Goal: Transaction & Acquisition: Download file/media

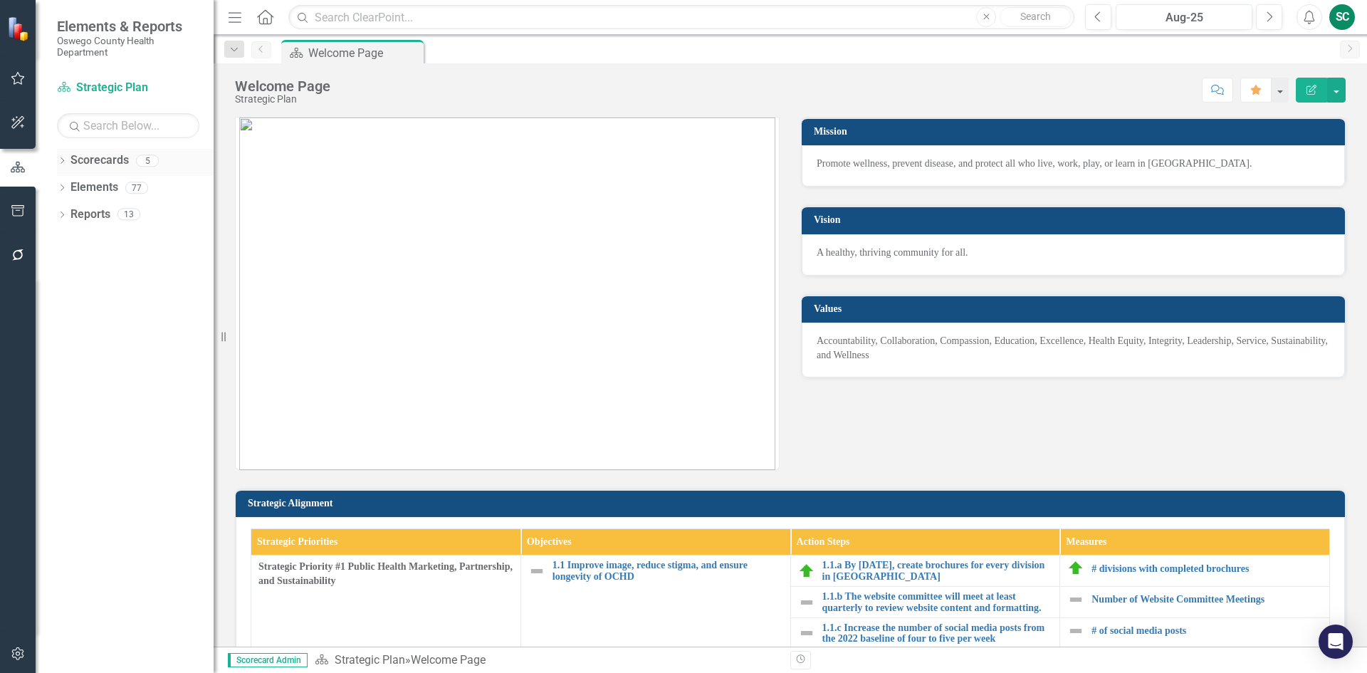
click at [106, 157] on link "Scorecards" at bounding box center [100, 160] width 58 height 16
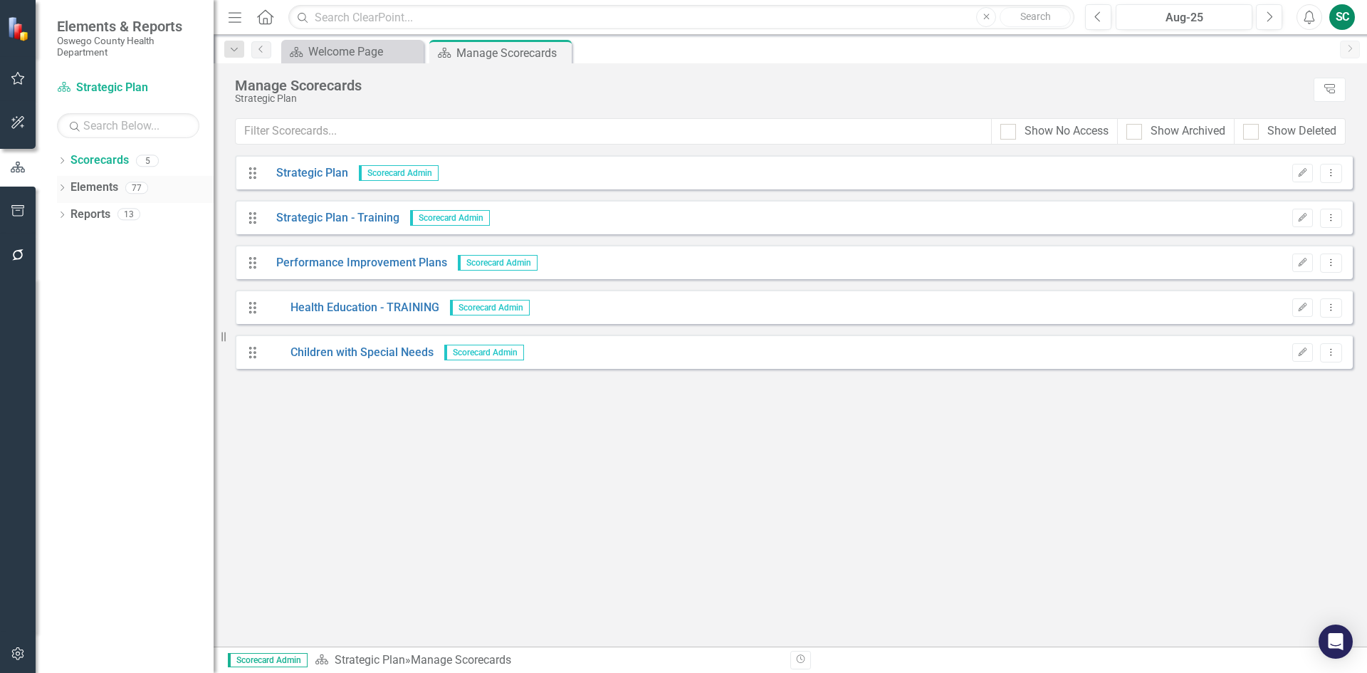
click at [94, 182] on link "Elements" at bounding box center [95, 187] width 48 height 16
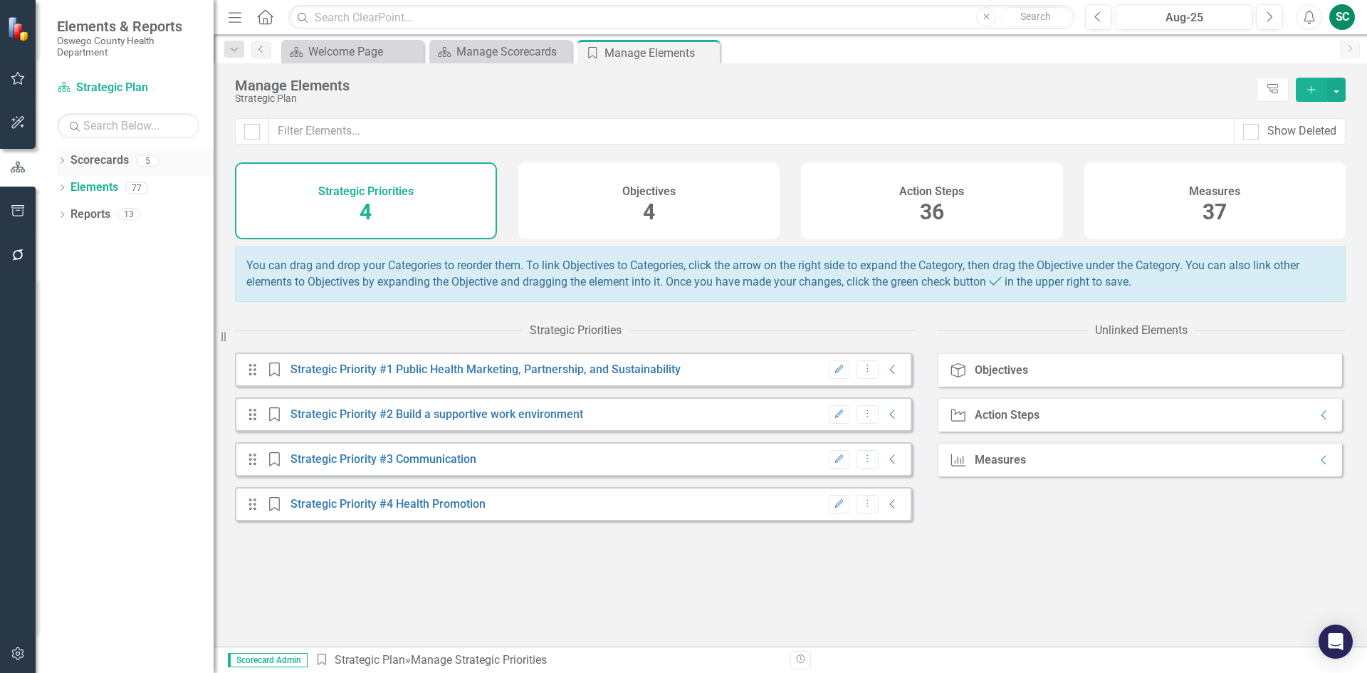
click at [98, 161] on link "Scorecards" at bounding box center [100, 160] width 58 height 16
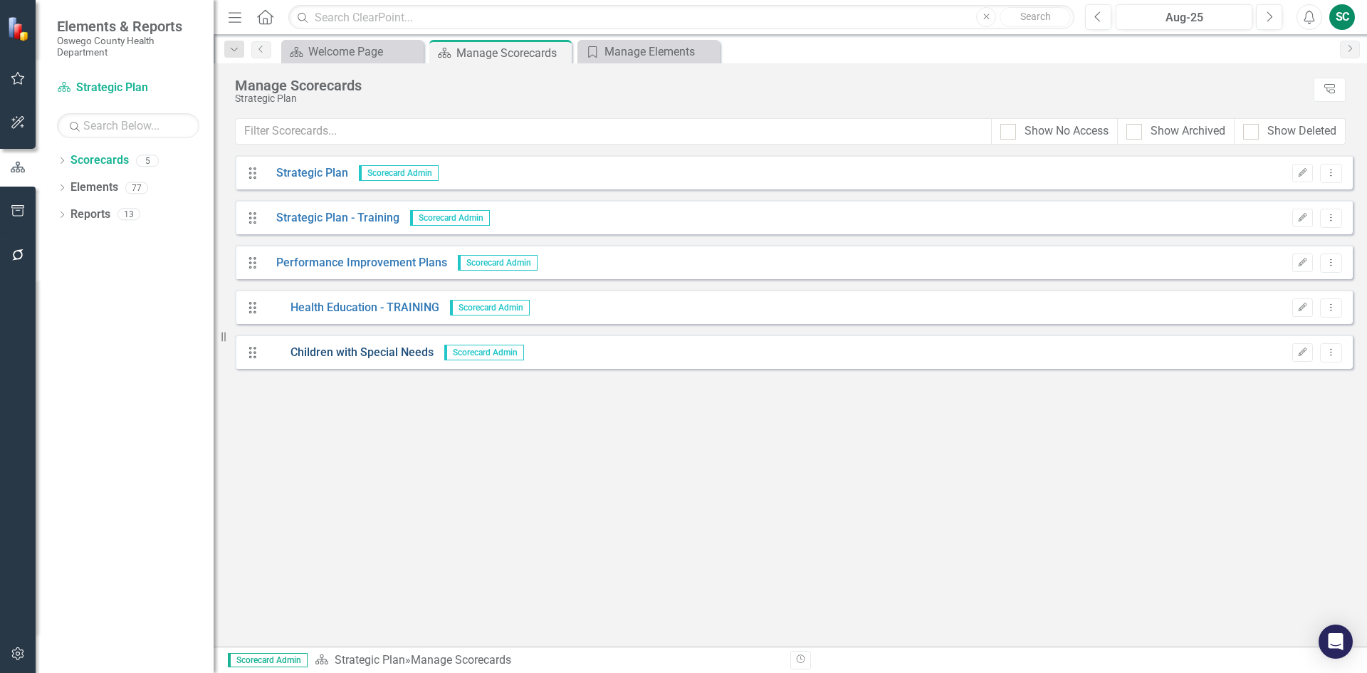
click at [330, 345] on link "Children with Special Needs" at bounding box center [350, 353] width 168 height 16
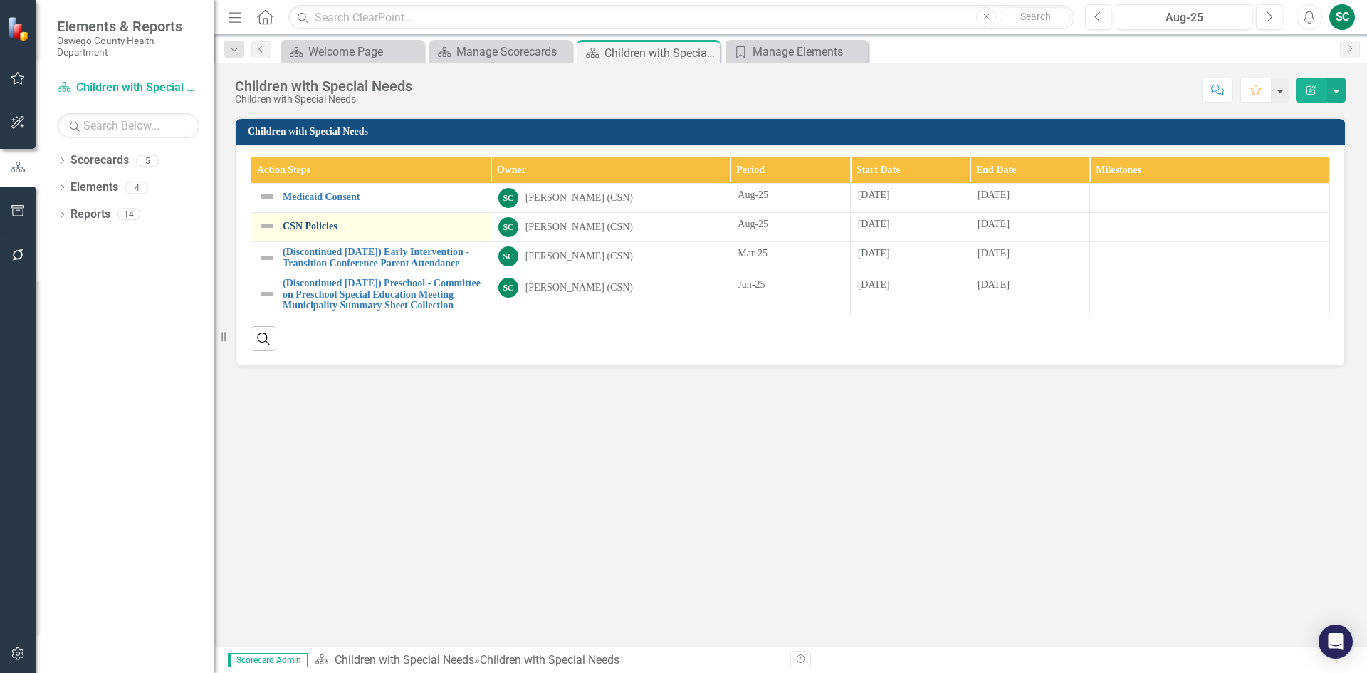
click at [326, 226] on link "CSN Policies" at bounding box center [383, 226] width 201 height 11
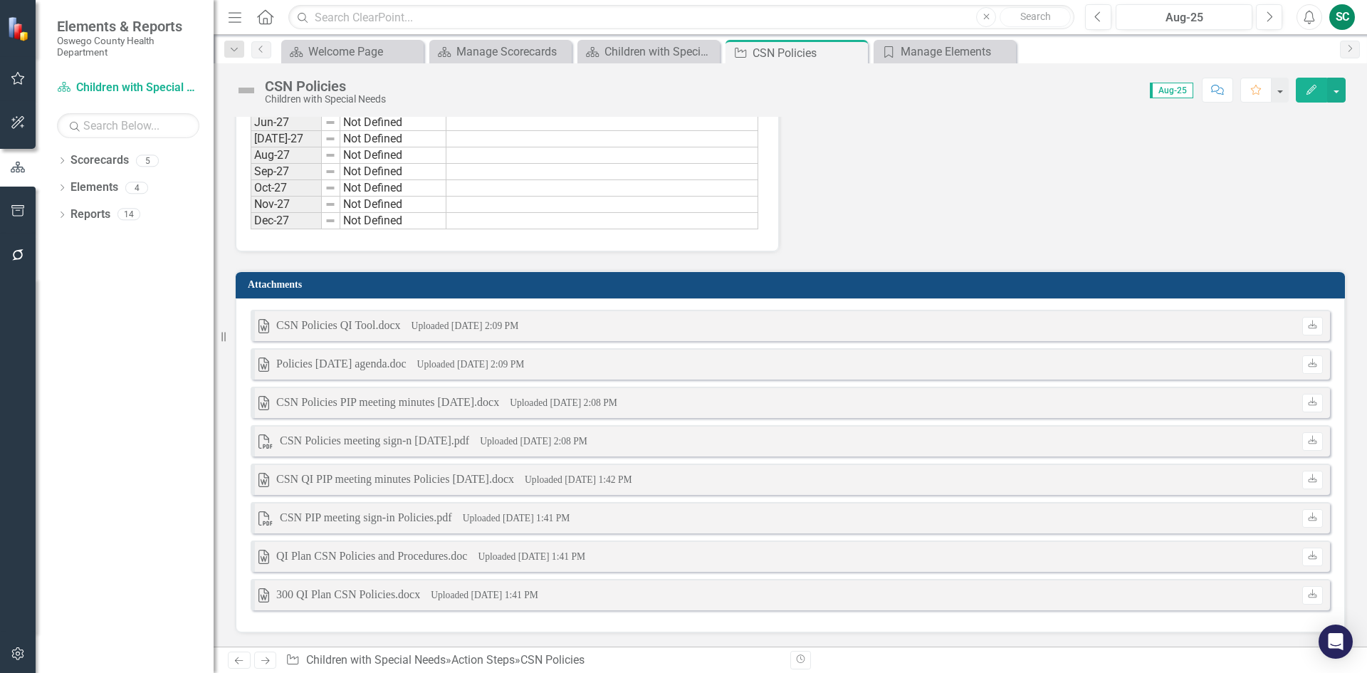
scroll to position [1288, 0]
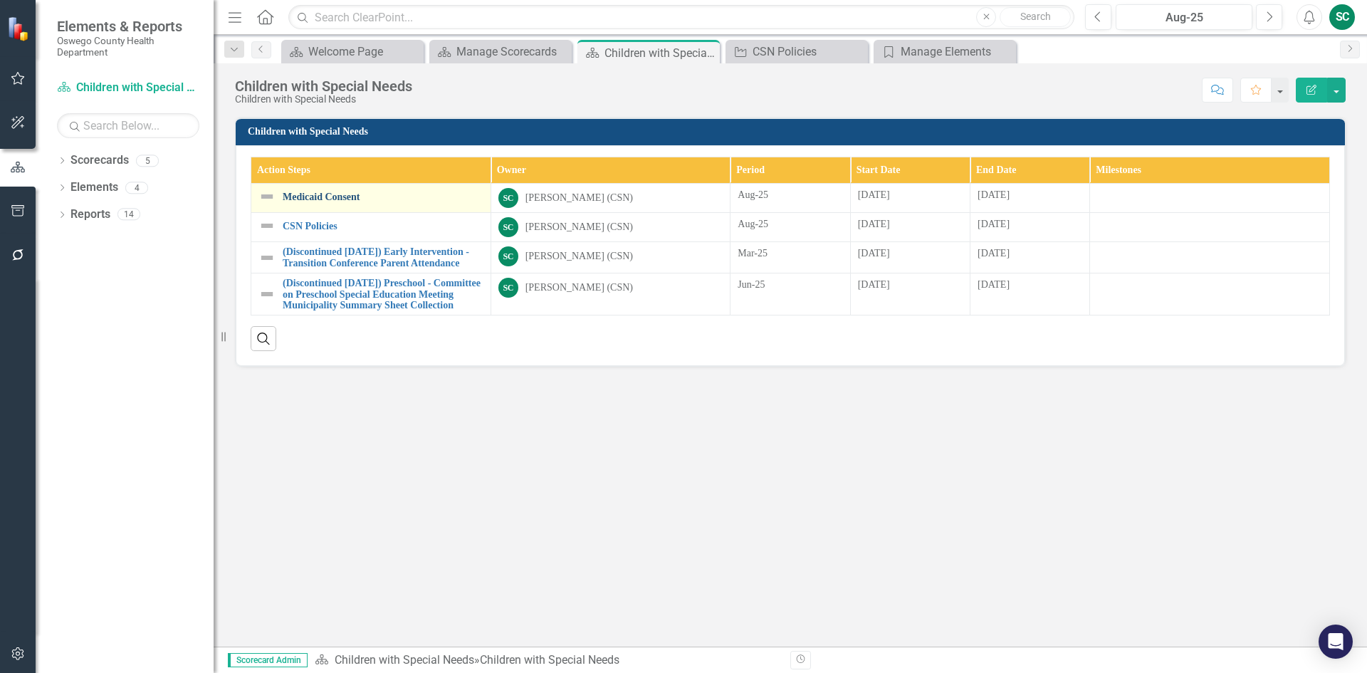
click at [351, 197] on link "Medicaid Consent" at bounding box center [383, 197] width 201 height 11
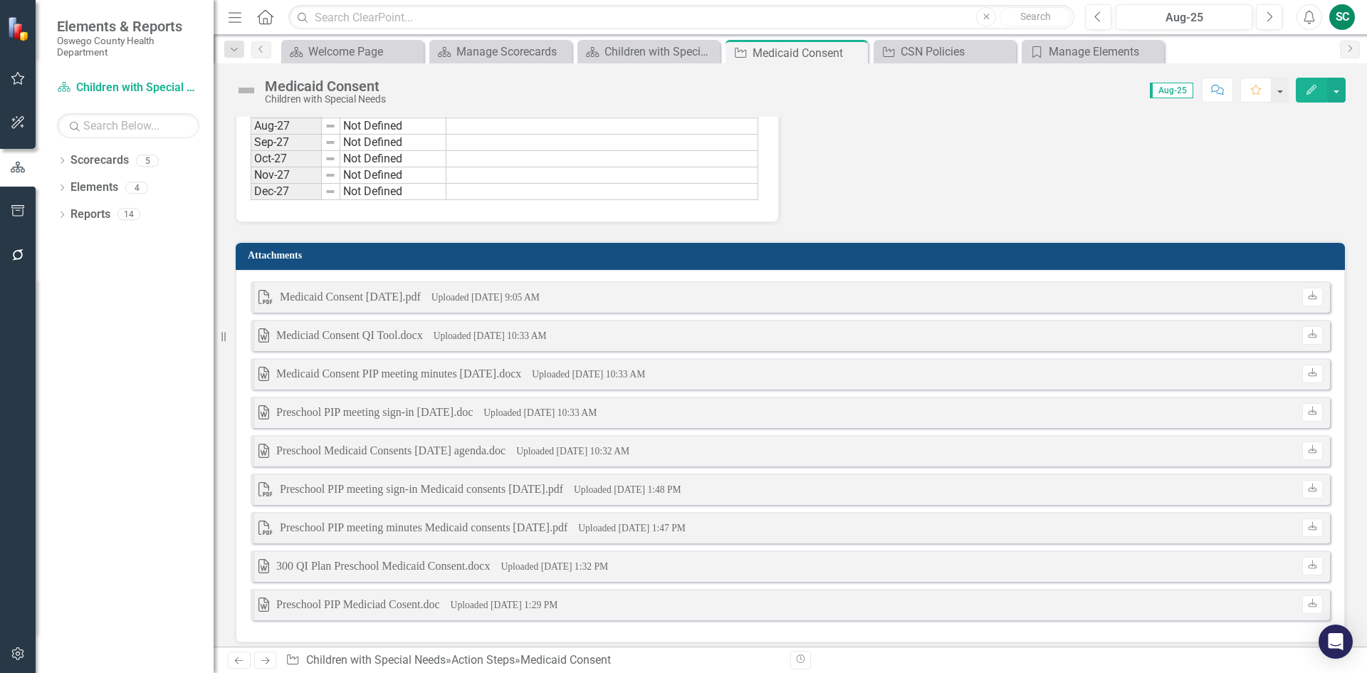
scroll to position [1482, 0]
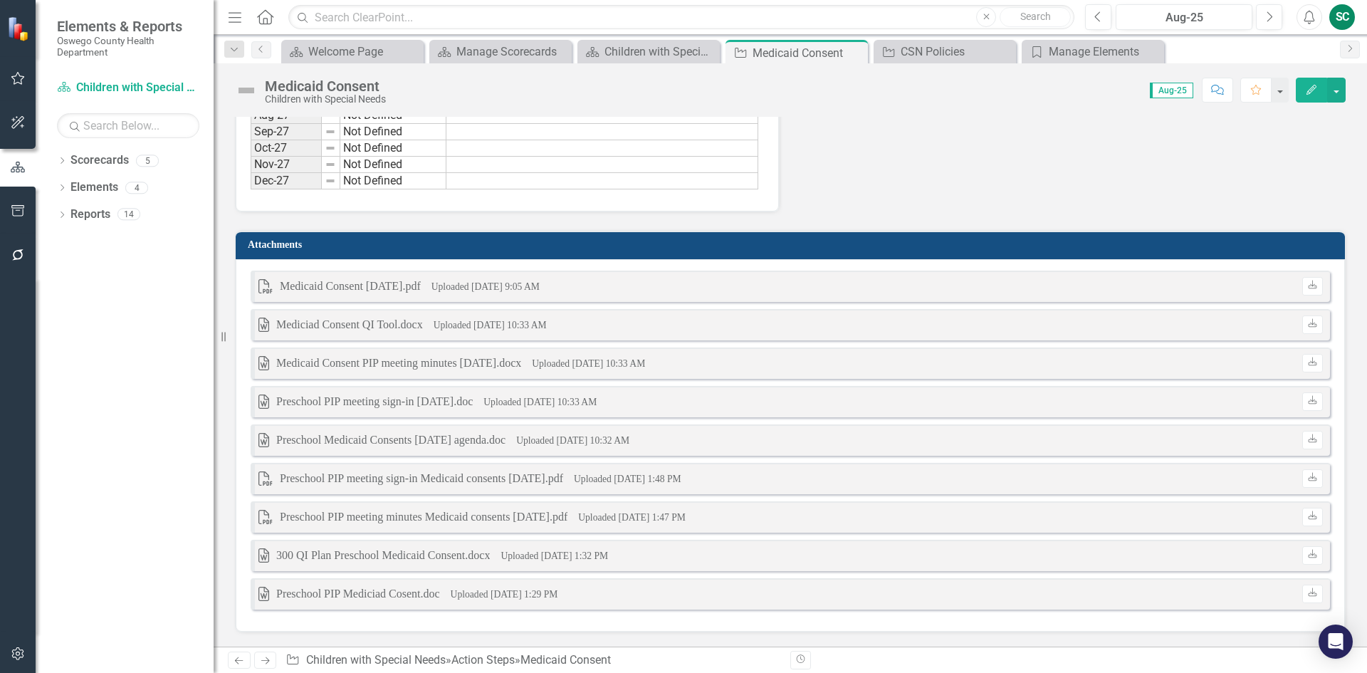
click at [344, 286] on div "Medicaid Consent [DATE].pdf" at bounding box center [350, 286] width 141 height 16
click at [352, 288] on div "Medicaid Consent [DATE].pdf" at bounding box center [350, 286] width 141 height 16
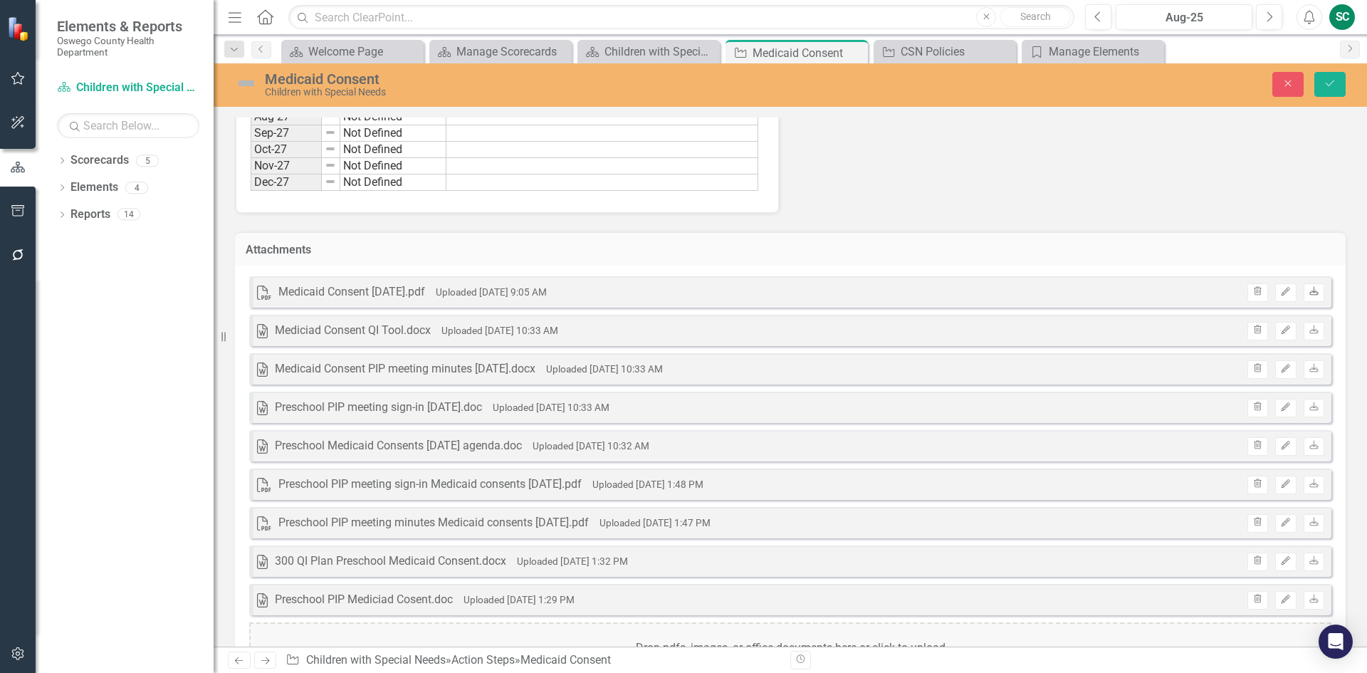
click at [1304, 287] on link "Download" at bounding box center [1314, 292] width 21 height 19
click at [401, 370] on div "Medicaid Consent PIP meeting minutes [DATE].docx" at bounding box center [405, 369] width 261 height 16
click at [663, 363] on small "Uploaded [DATE] 10:33 AM" at bounding box center [604, 368] width 117 height 11
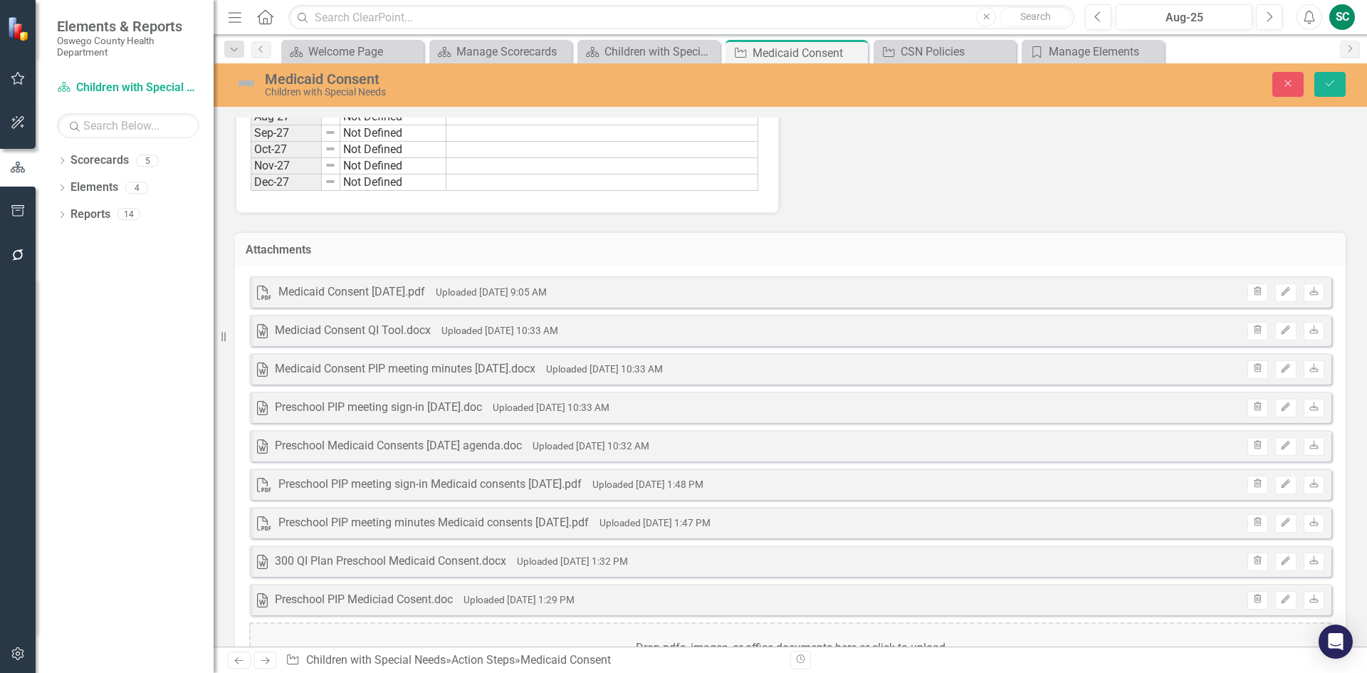
click at [662, 370] on small "Uploaded [DATE] 10:33 AM" at bounding box center [604, 368] width 117 height 11
click at [1309, 368] on icon "Download" at bounding box center [1314, 369] width 11 height 9
